Goal: Check status: Check status

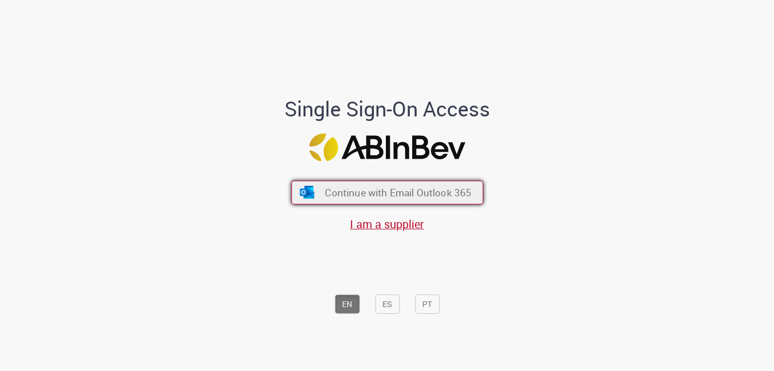
click at [411, 192] on span "Continue with Email Outlook 365" at bounding box center [398, 192] width 147 height 13
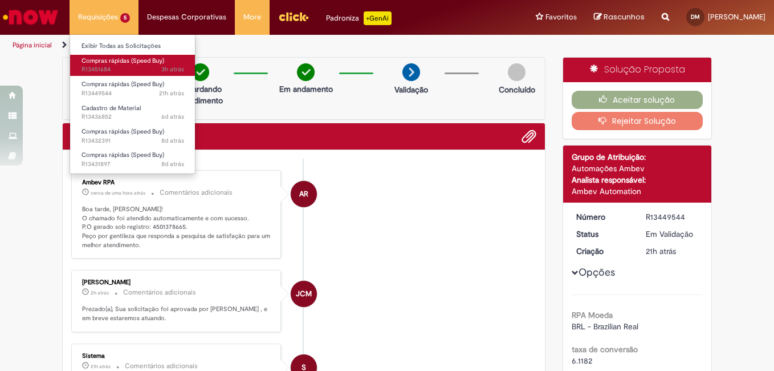
click at [109, 64] on span "Compras rápidas (Speed Buy)" at bounding box center [123, 60] width 83 height 9
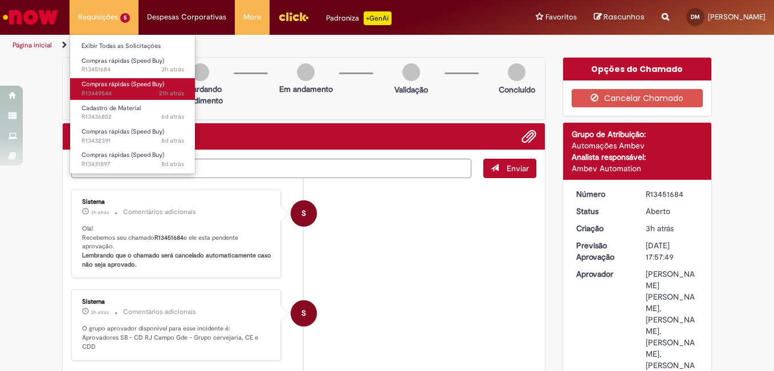
click at [111, 84] on span "Compras rápidas (Speed Buy)" at bounding box center [123, 84] width 83 height 9
click at [112, 89] on span "21h atrás 21 horas atrás R13449544" at bounding box center [133, 93] width 103 height 9
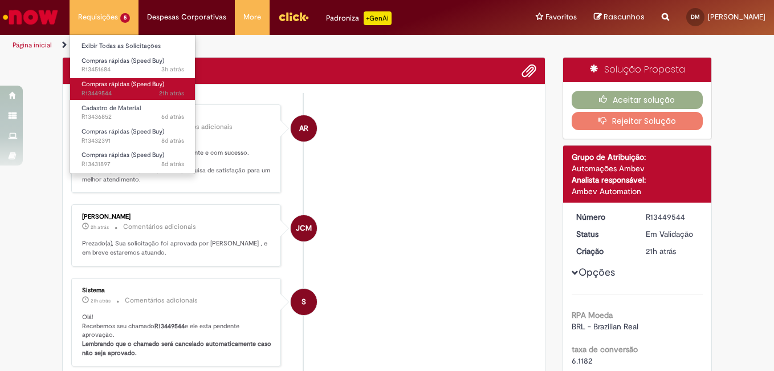
click at [127, 91] on span "21h atrás 21 horas atrás R13449544" at bounding box center [133, 93] width 103 height 9
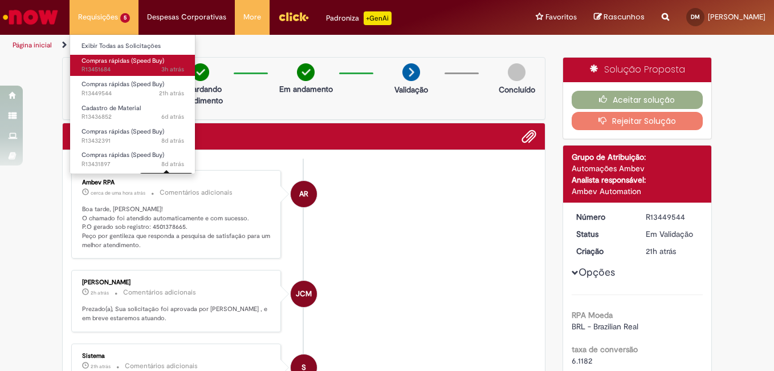
click at [128, 67] on span "3h atrás 3 horas atrás R13451684" at bounding box center [133, 69] width 103 height 9
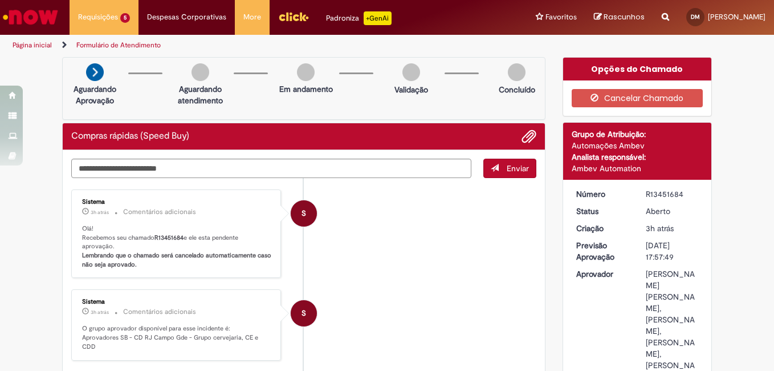
drag, startPoint x: 644, startPoint y: 195, endPoint x: 678, endPoint y: 196, distance: 33.7
click at [678, 196] on div "R13451684" at bounding box center [672, 193] width 53 height 11
click at [646, 193] on div "R13451684" at bounding box center [672, 193] width 53 height 11
drag, startPoint x: 644, startPoint y: 193, endPoint x: 670, endPoint y: 193, distance: 25.7
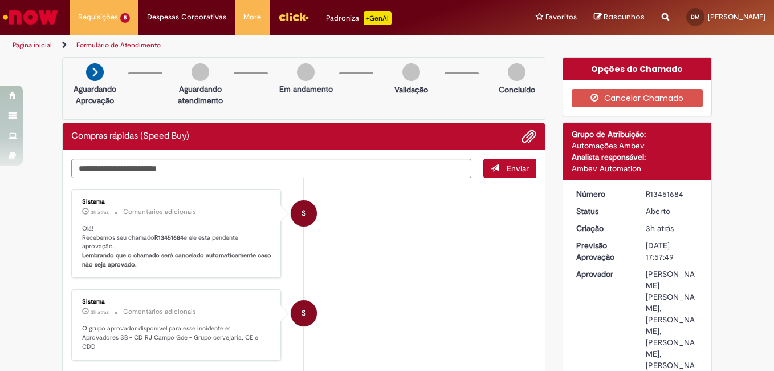
click at [670, 193] on div "R13451684" at bounding box center [672, 193] width 53 height 11
drag, startPoint x: 642, startPoint y: 194, endPoint x: 669, endPoint y: 195, distance: 27.4
click at [669, 195] on div "R13451684" at bounding box center [672, 193] width 53 height 11
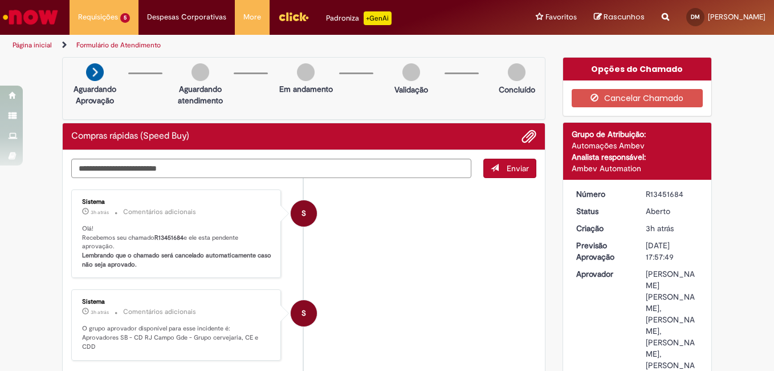
drag, startPoint x: 672, startPoint y: 194, endPoint x: 666, endPoint y: 193, distance: 6.5
click at [668, 194] on div "R13451684" at bounding box center [672, 193] width 53 height 11
drag, startPoint x: 666, startPoint y: 193, endPoint x: 642, endPoint y: 199, distance: 25.3
click at [646, 199] on div "R13451684" at bounding box center [672, 193] width 53 height 11
drag, startPoint x: 642, startPoint y: 199, endPoint x: 696, endPoint y: 193, distance: 55.1
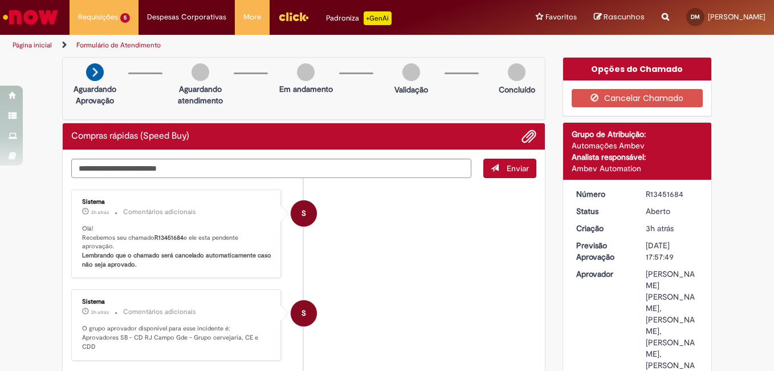
click at [696, 193] on dd "R13451684" at bounding box center [673, 193] width 70 height 11
drag, startPoint x: 679, startPoint y: 196, endPoint x: 643, endPoint y: 192, distance: 36.2
click at [646, 192] on div "R13451684" at bounding box center [672, 193] width 53 height 11
copy div "R13451684"
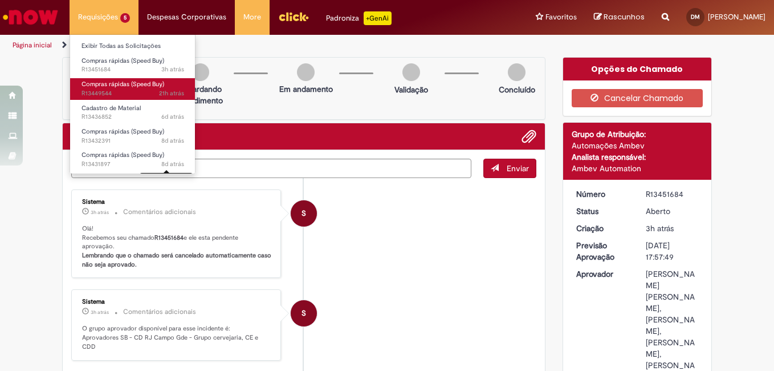
click at [114, 96] on span "21h atrás 21 horas atrás R13449544" at bounding box center [133, 93] width 103 height 9
click at [114, 88] on span "Compras rápidas (Speed Buy)" at bounding box center [123, 84] width 83 height 9
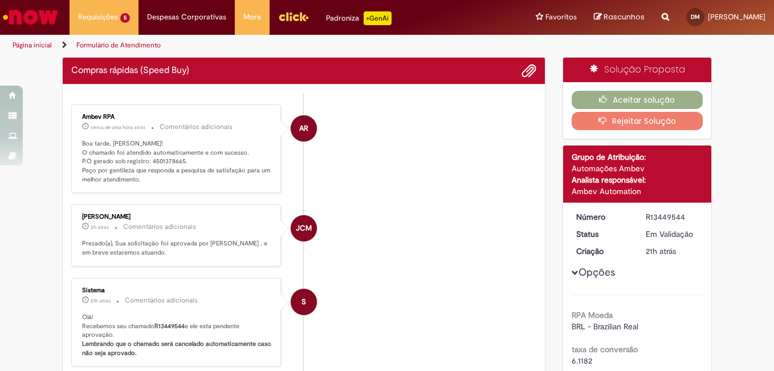
drag, startPoint x: 94, startPoint y: 88, endPoint x: 41, endPoint y: 285, distance: 203.6
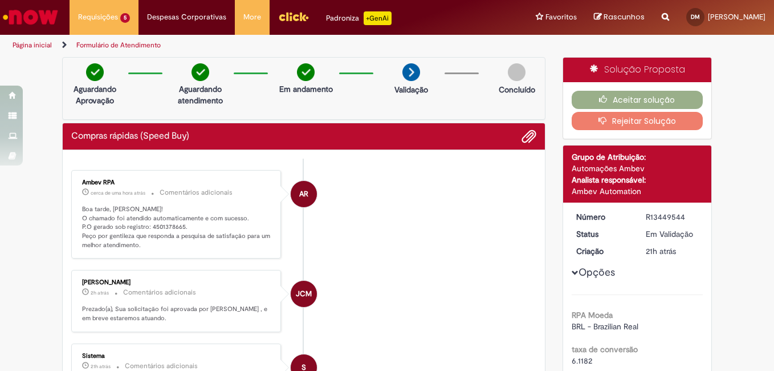
click at [145, 228] on p "Boa tarde, [PERSON_NAME]! O chamado foi atendido automaticamente e com sucesso.…" at bounding box center [177, 227] width 190 height 45
drag, startPoint x: 145, startPoint y: 228, endPoint x: 160, endPoint y: 231, distance: 14.7
click at [160, 231] on p "Boa tarde, [PERSON_NAME]! O chamado foi atendido automaticamente e com sucesso.…" at bounding box center [177, 227] width 190 height 45
drag, startPoint x: 146, startPoint y: 226, endPoint x: 179, endPoint y: 228, distance: 32.5
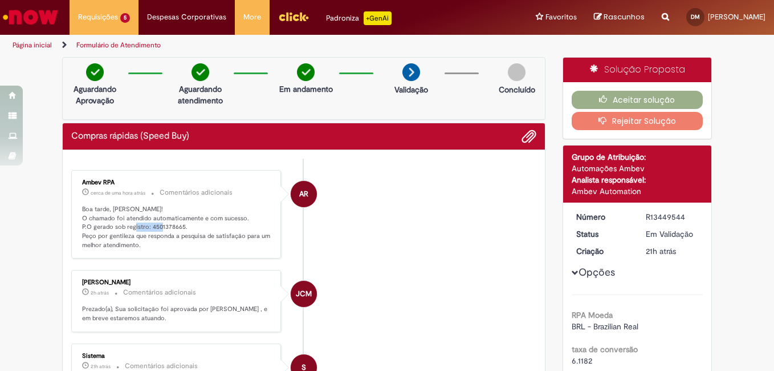
click at [179, 228] on p "Boa tarde, [PERSON_NAME]! O chamado foi atendido automaticamente e com sucesso.…" at bounding box center [177, 227] width 190 height 45
copy p "4501378665"
